Goal: Information Seeking & Learning: Learn about a topic

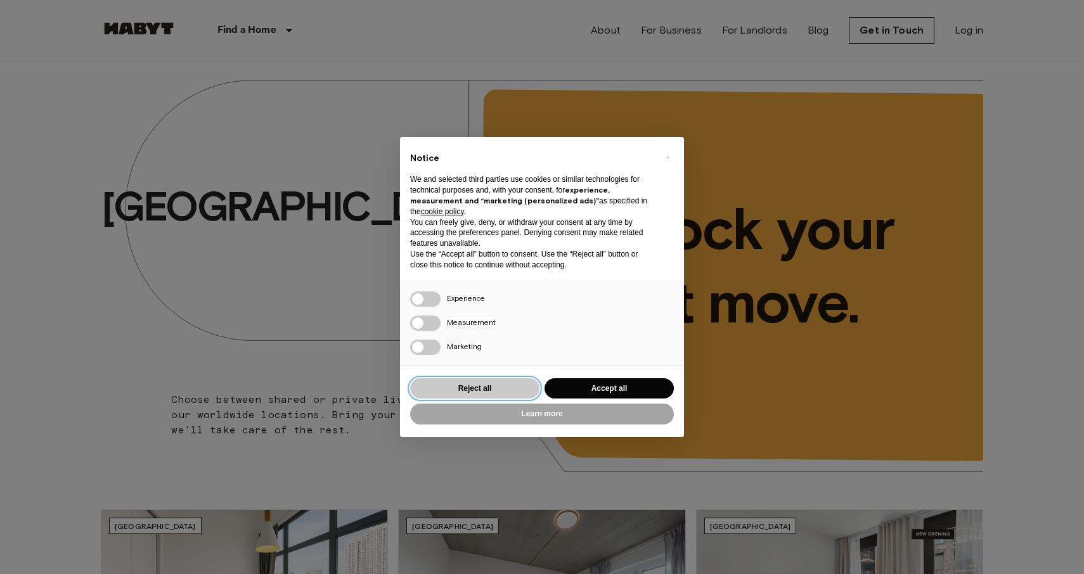
click at [452, 390] on button "Reject all" at bounding box center [474, 388] width 129 height 21
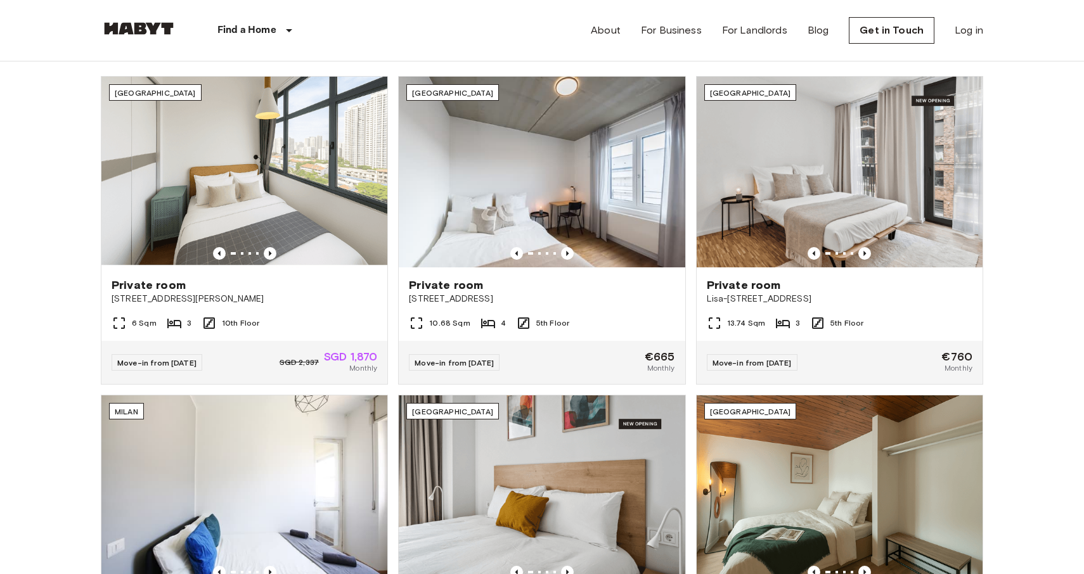
scroll to position [465, 0]
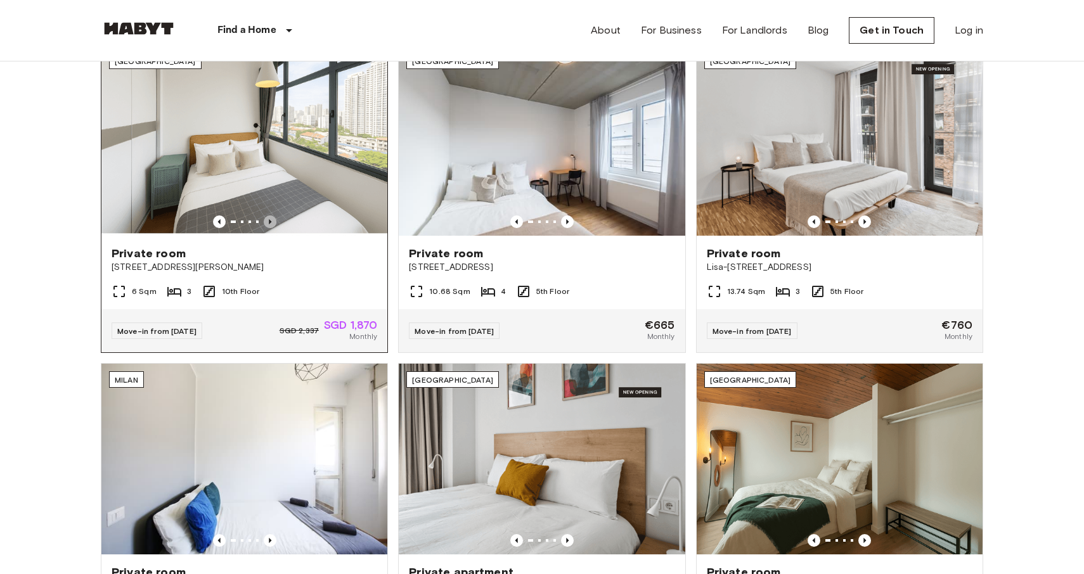
click at [271, 217] on icon "Previous image" at bounding box center [270, 222] width 13 height 13
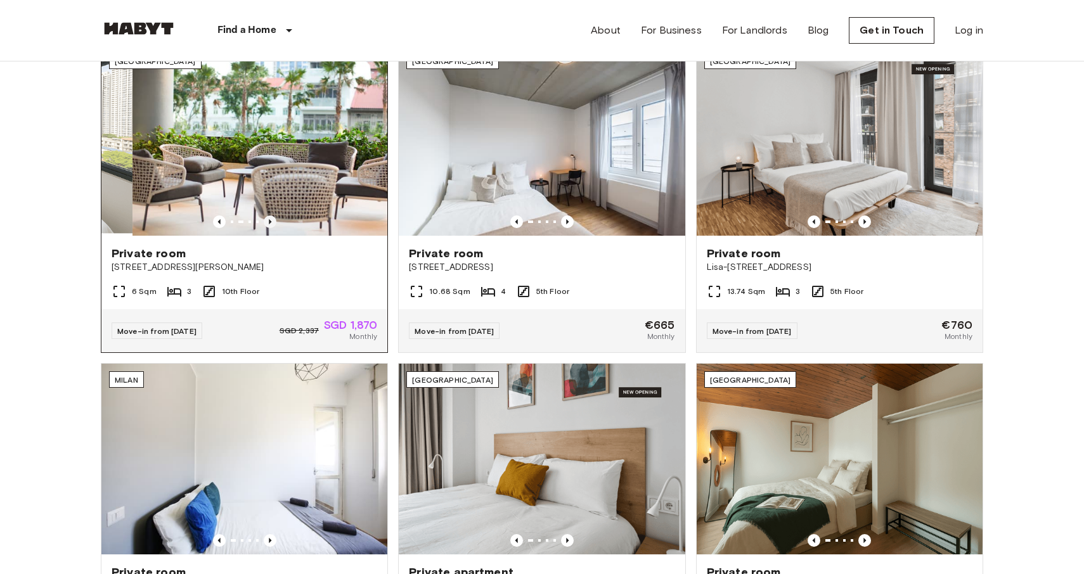
click at [271, 217] on icon "Previous image" at bounding box center [270, 222] width 13 height 13
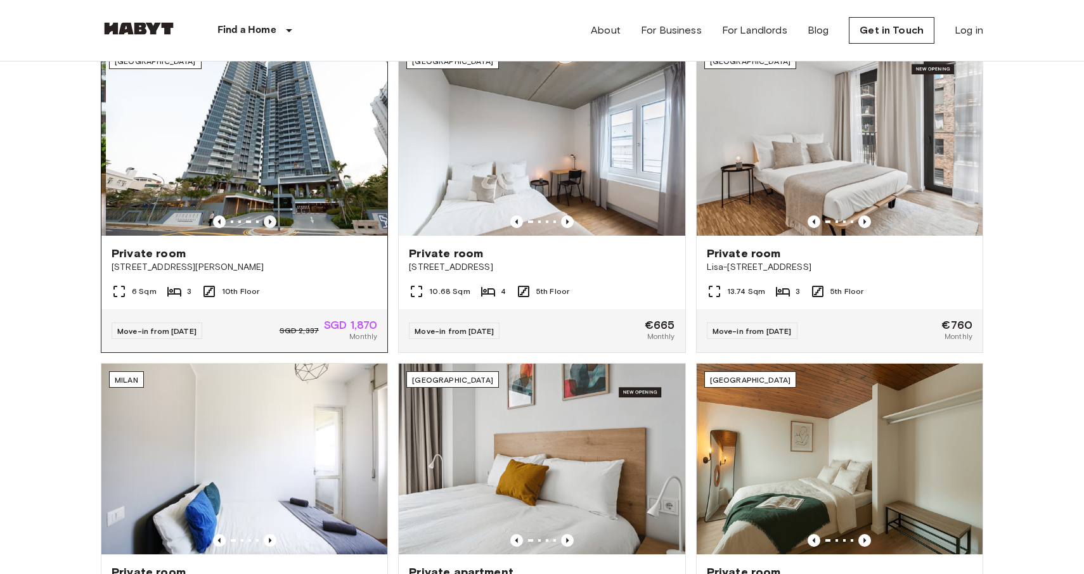
click at [271, 217] on icon "Previous image" at bounding box center [270, 222] width 13 height 13
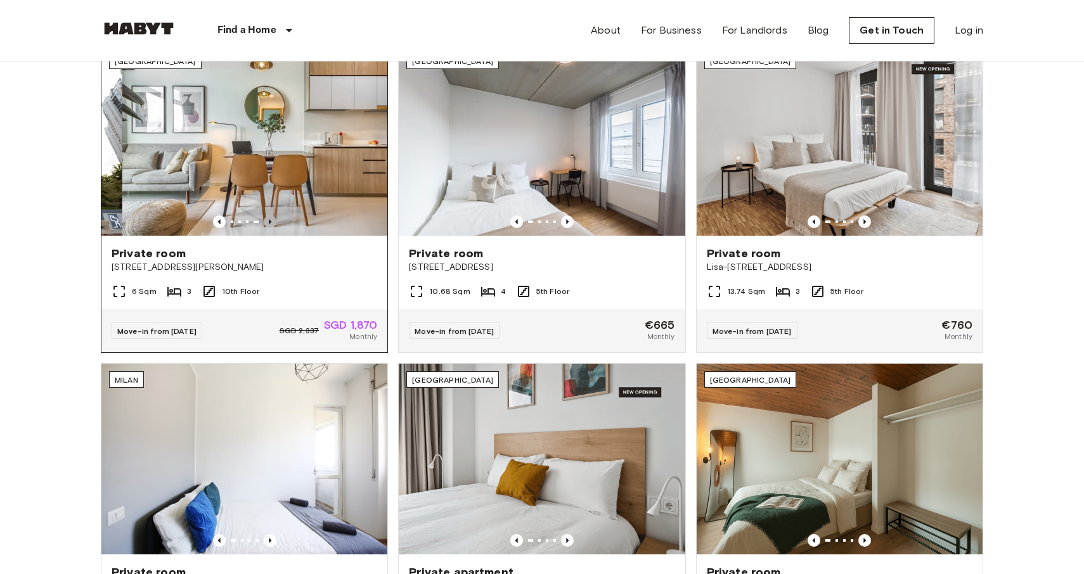
click at [271, 217] on icon "Previous image" at bounding box center [270, 222] width 13 height 13
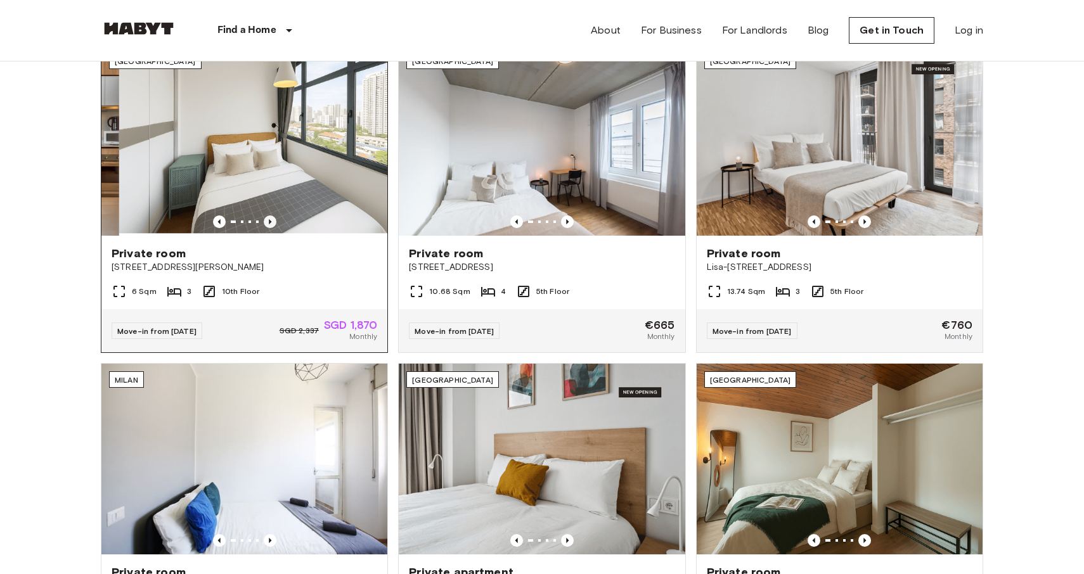
click at [271, 217] on icon "Previous image" at bounding box center [270, 222] width 13 height 13
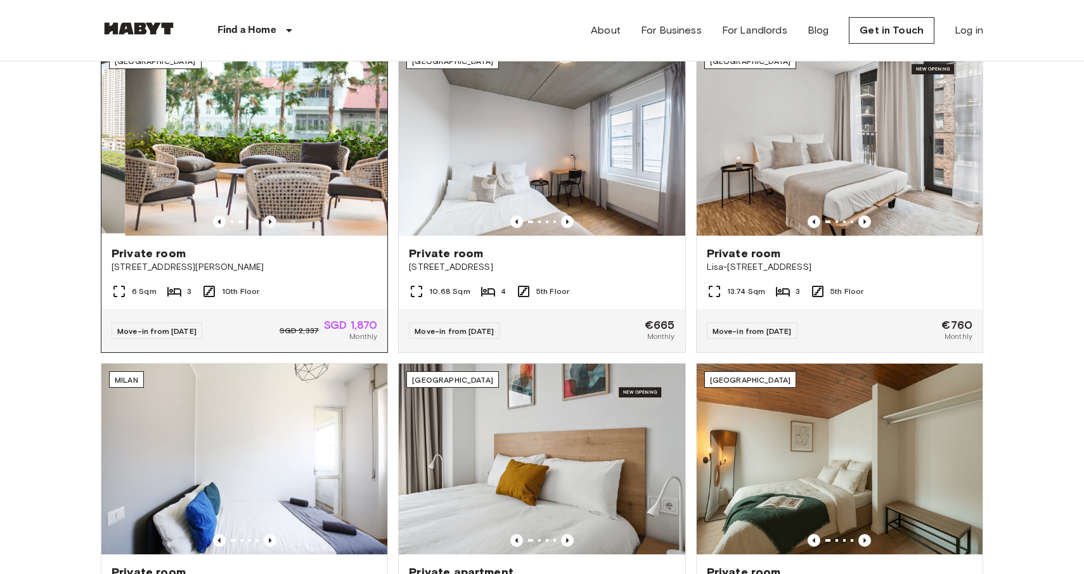
click at [271, 217] on icon "Previous image" at bounding box center [270, 222] width 13 height 13
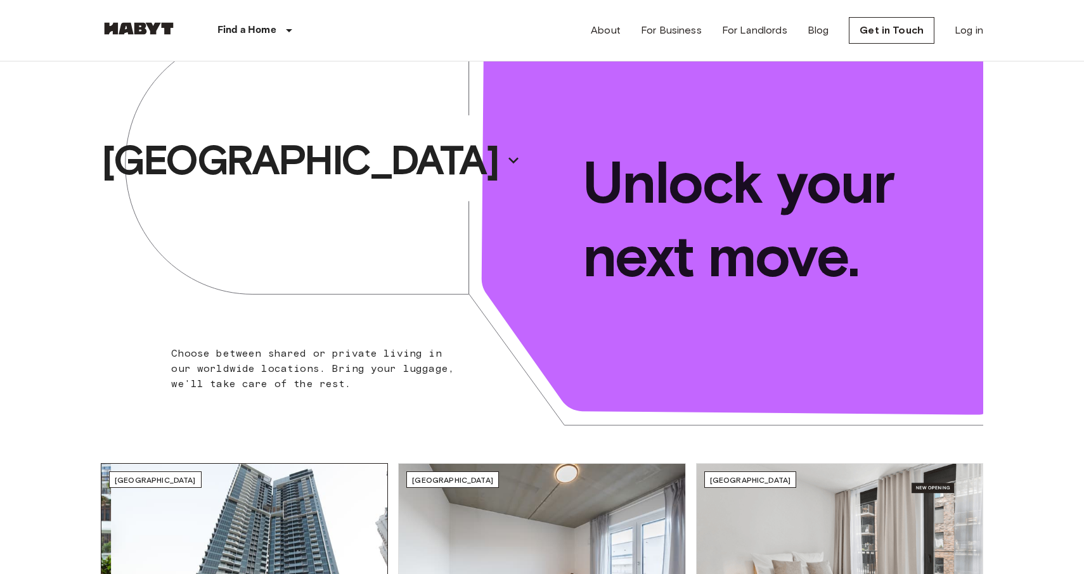
scroll to position [0, 0]
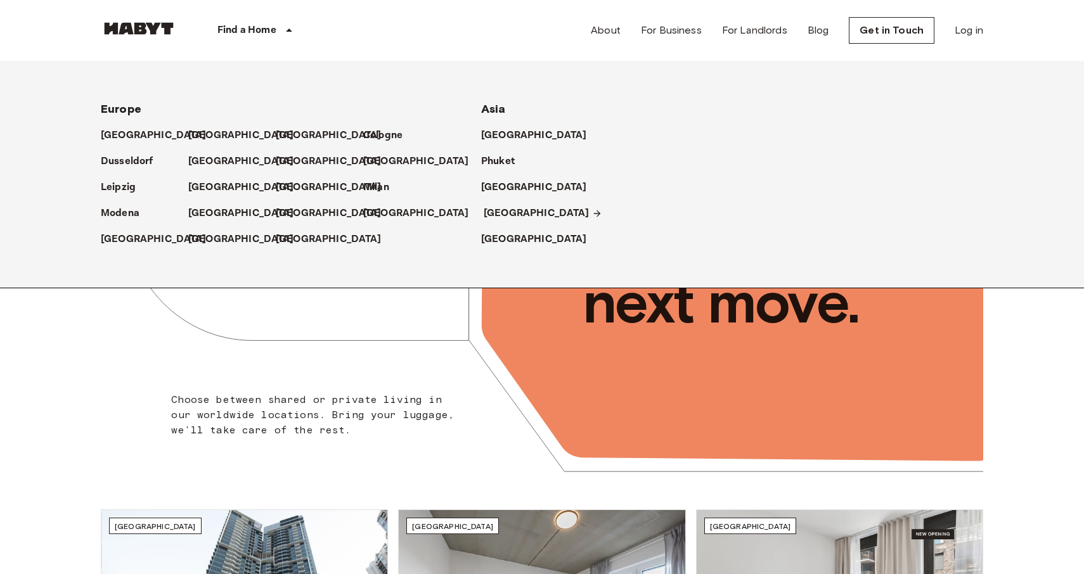
click at [503, 210] on p "[GEOGRAPHIC_DATA]" at bounding box center [537, 213] width 106 height 15
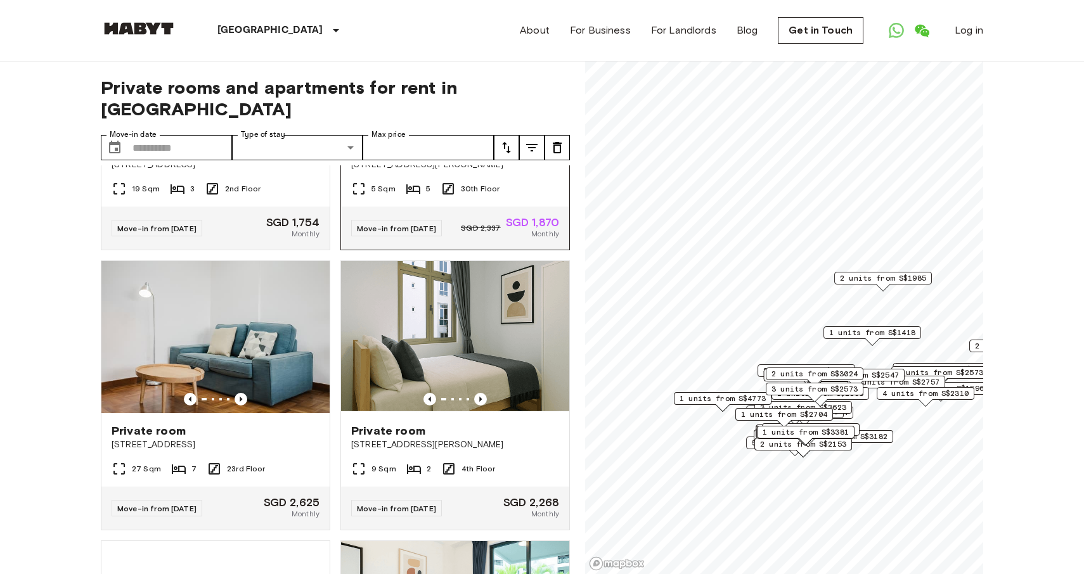
scroll to position [224, 0]
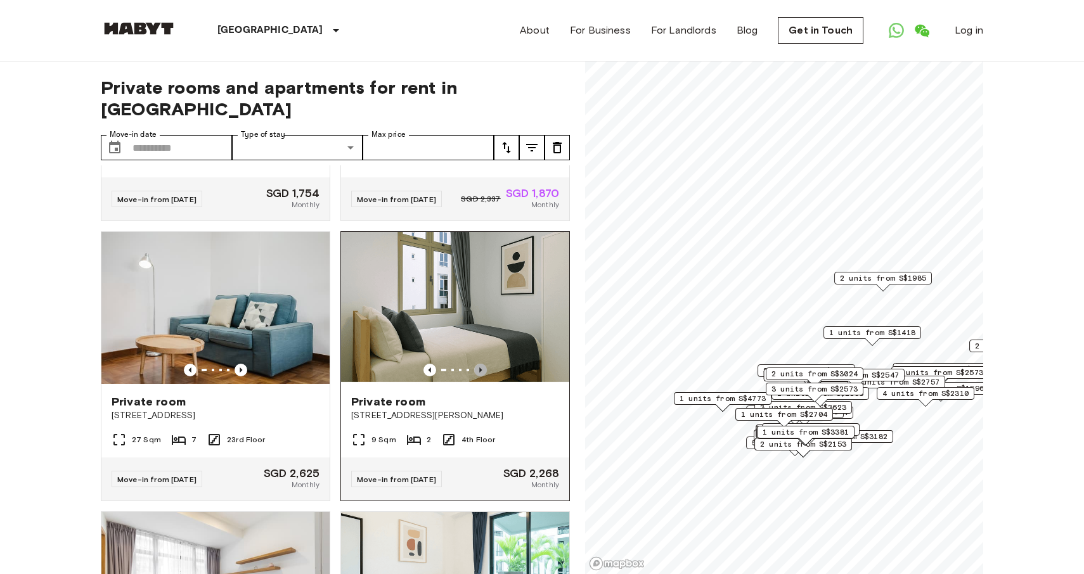
click at [477, 364] on icon "Previous image" at bounding box center [480, 370] width 13 height 13
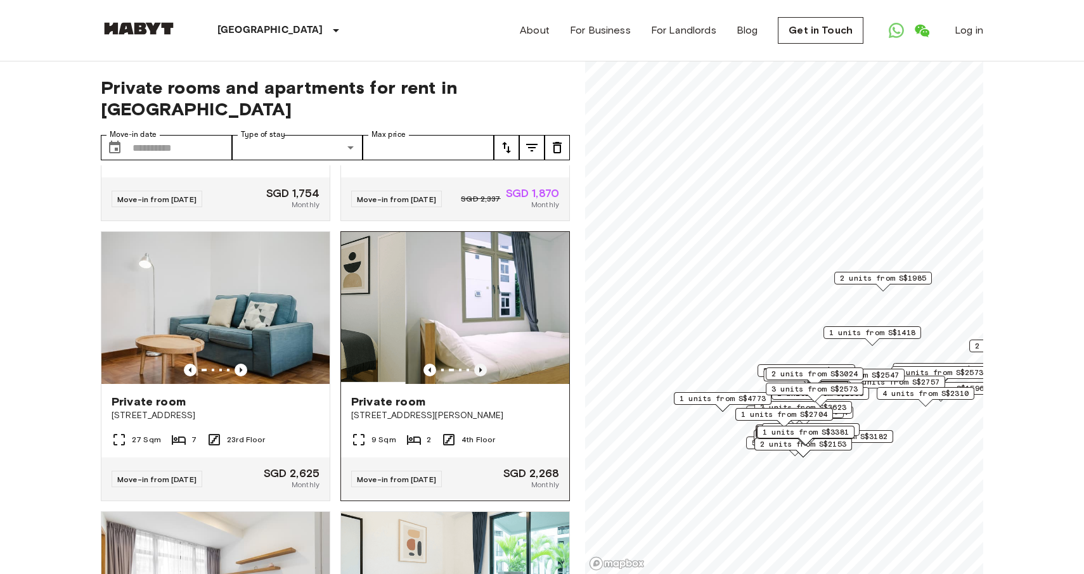
click at [477, 364] on icon "Previous image" at bounding box center [480, 370] width 13 height 13
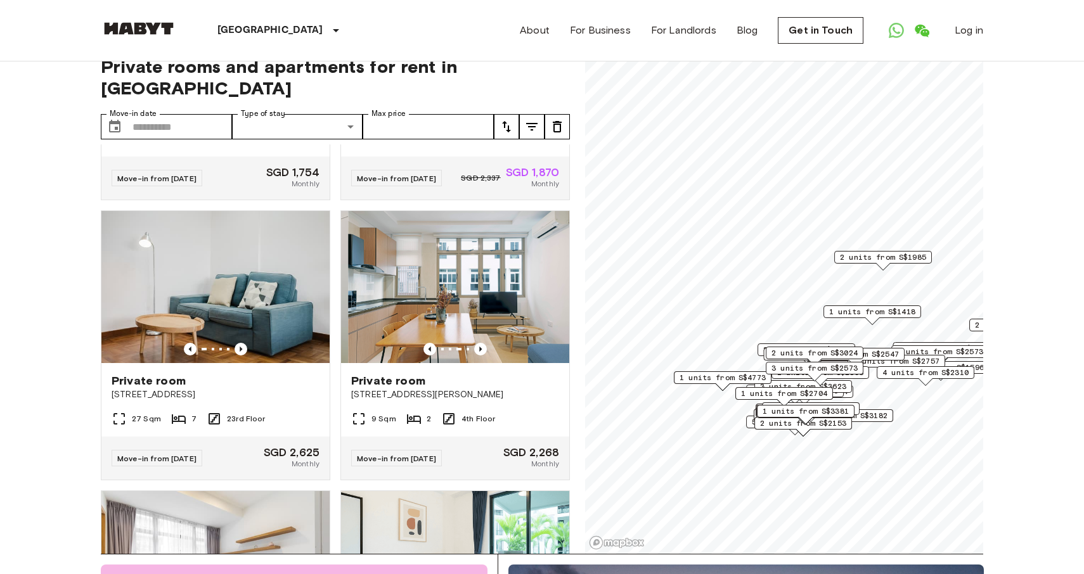
scroll to position [22, 0]
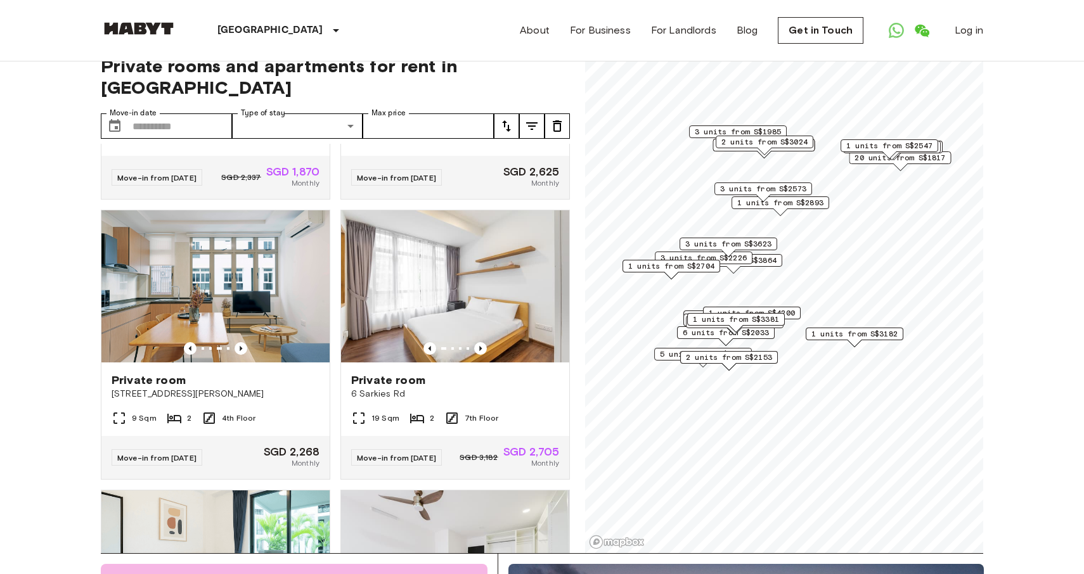
click at [745, 259] on span "3 units from S$2226" at bounding box center [704, 257] width 86 height 11
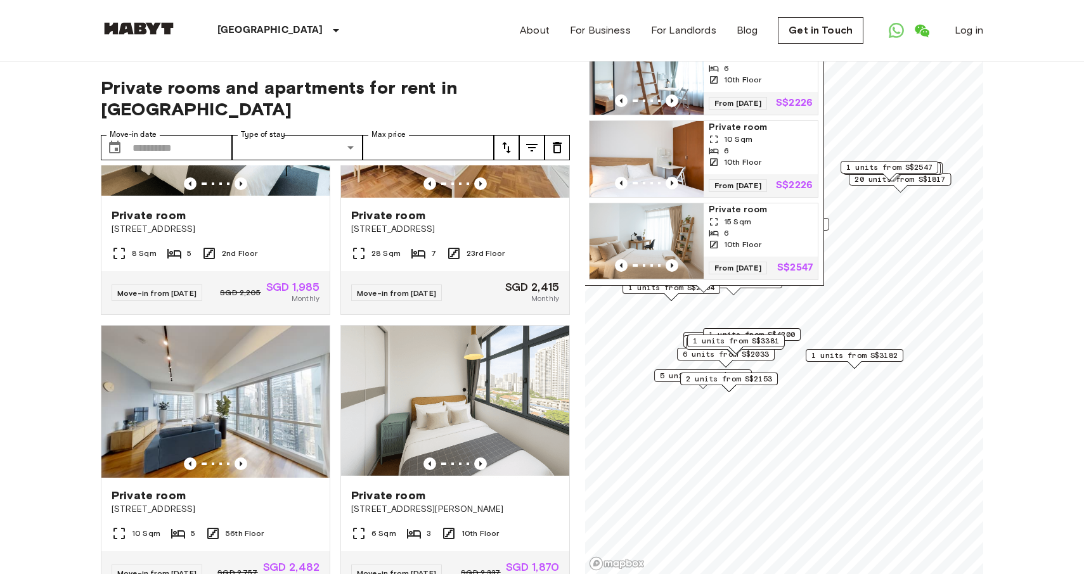
scroll to position [751, 0]
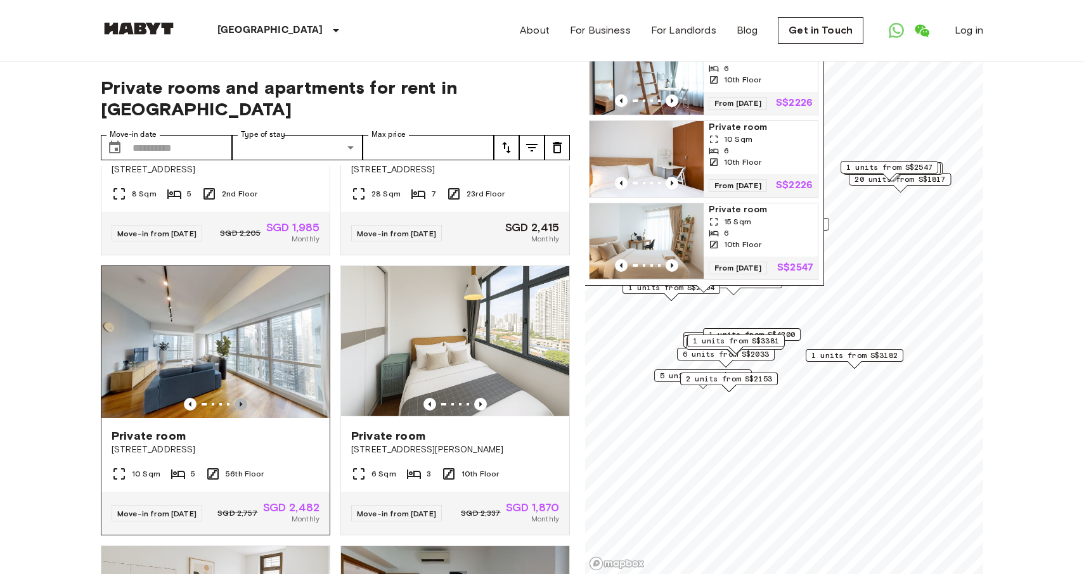
click at [243, 398] on icon "Previous image" at bounding box center [241, 404] width 13 height 13
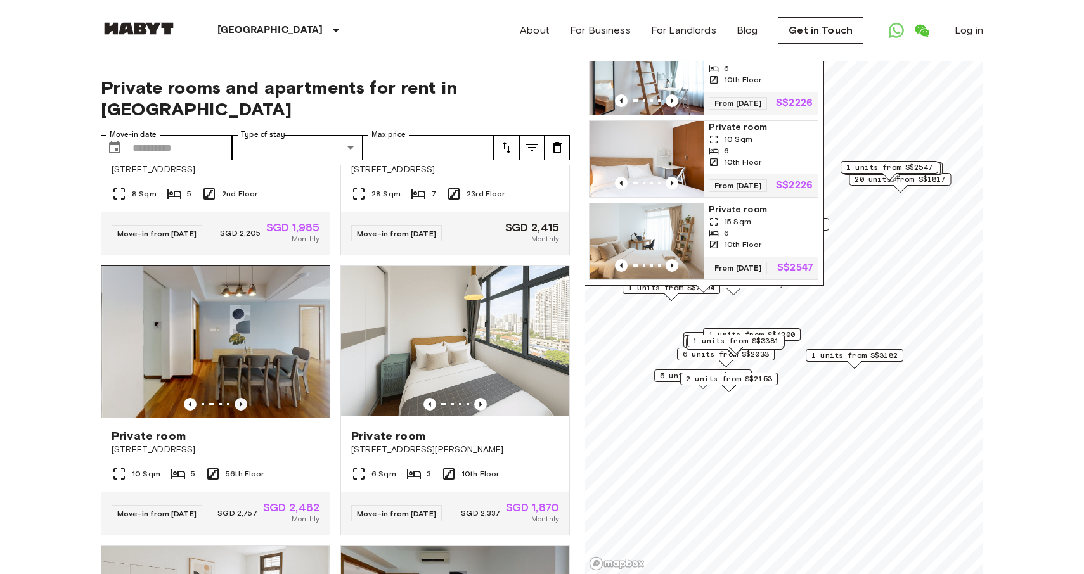
click at [243, 398] on icon "Previous image" at bounding box center [241, 404] width 13 height 13
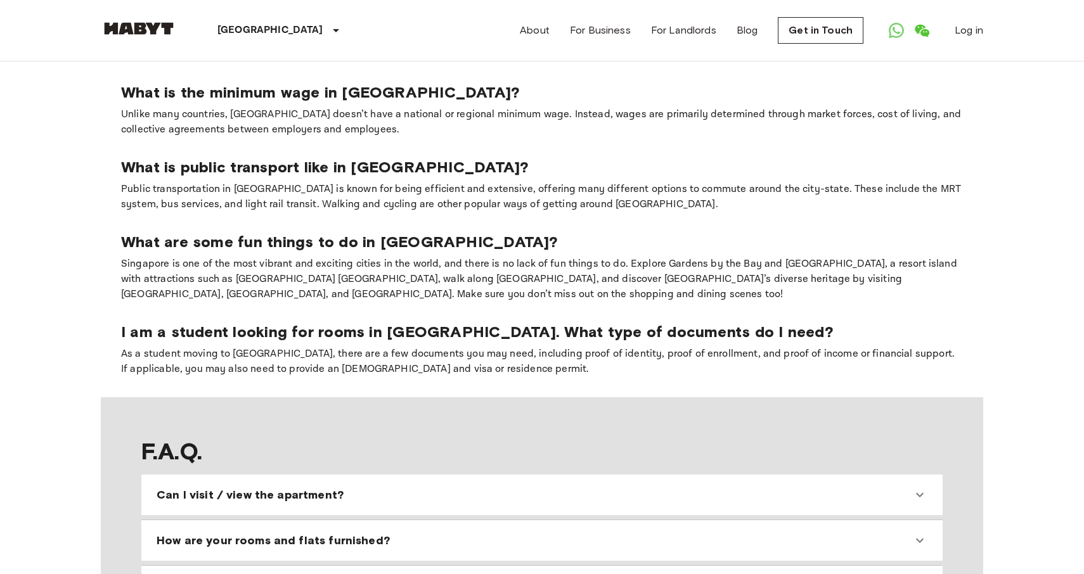
scroll to position [1218, 0]
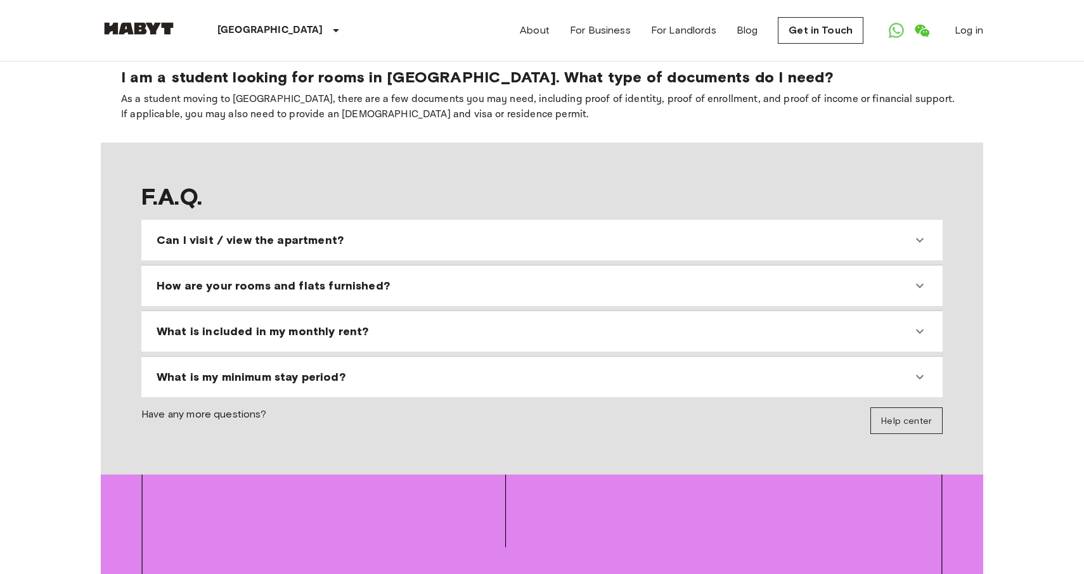
click at [216, 324] on span "What is included in my monthly rent?" at bounding box center [263, 331] width 212 height 15
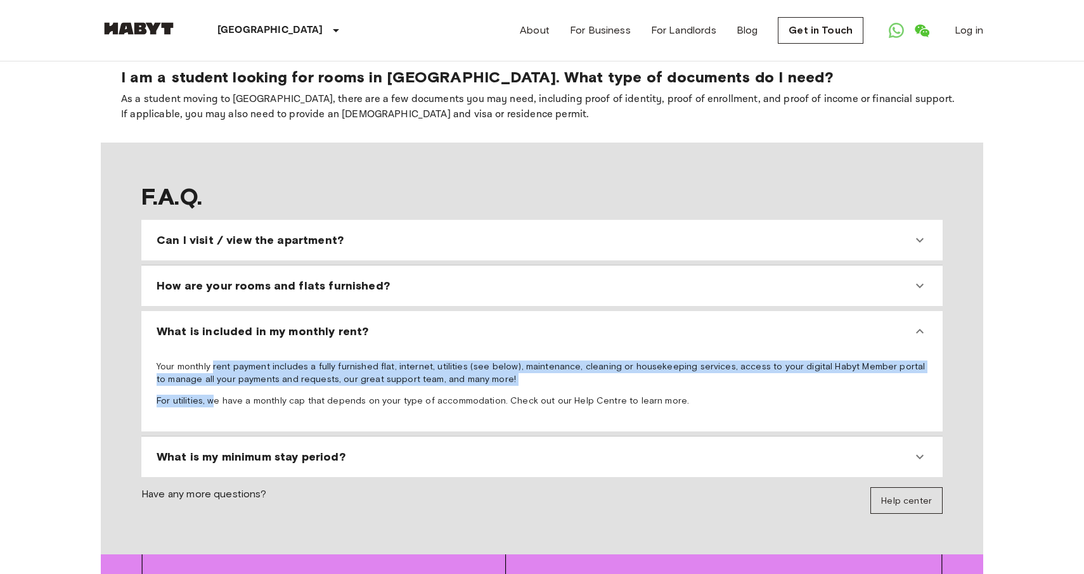
drag, startPoint x: 211, startPoint y: 314, endPoint x: 211, endPoint y: 339, distance: 24.1
click at [211, 361] on span "Your monthly rent payment includes a fully furnished flat, internet, utilities …" at bounding box center [542, 384] width 771 height 47
click at [228, 449] on span "What is my minimum stay period?" at bounding box center [251, 456] width 189 height 15
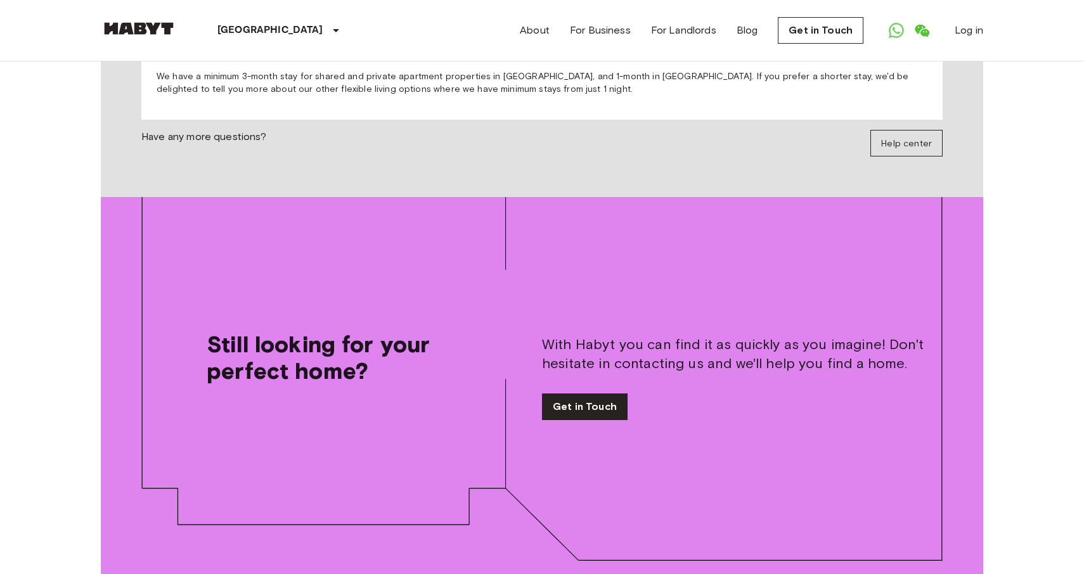
scroll to position [1880, 0]
